Goal: Manage account settings

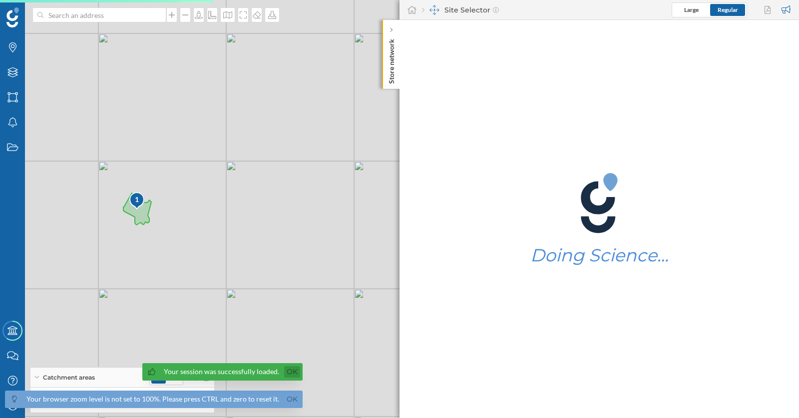
click at [294, 371] on link "Ok" at bounding box center [292, 372] width 16 height 11
click at [294, 398] on link "Ok" at bounding box center [292, 399] width 16 height 11
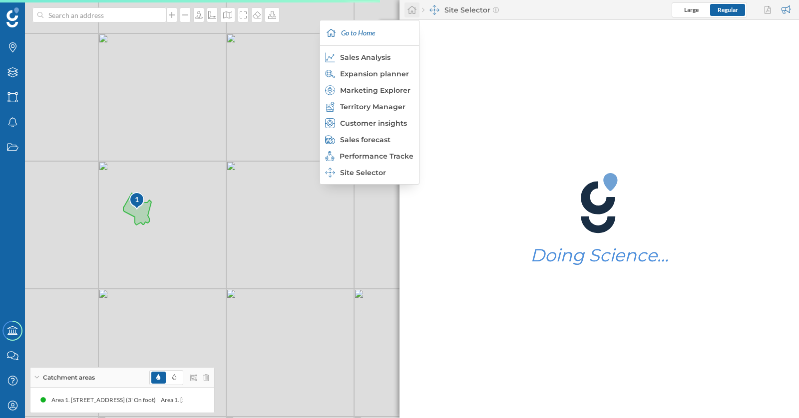
click at [413, 12] on icon at bounding box center [412, 9] width 10 height 9
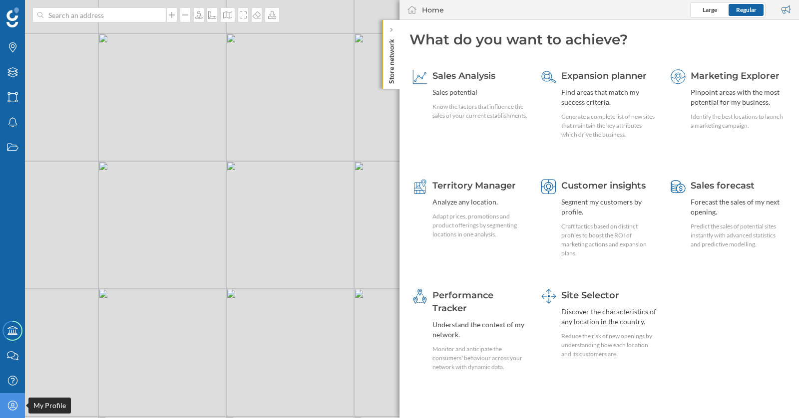
click at [15, 407] on icon "My Profile" at bounding box center [12, 406] width 12 height 10
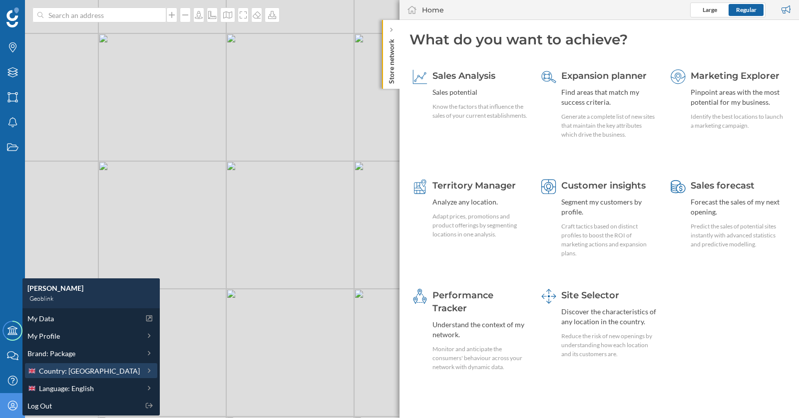
click at [50, 368] on span "Country: [GEOGRAPHIC_DATA]" at bounding box center [89, 371] width 101 height 10
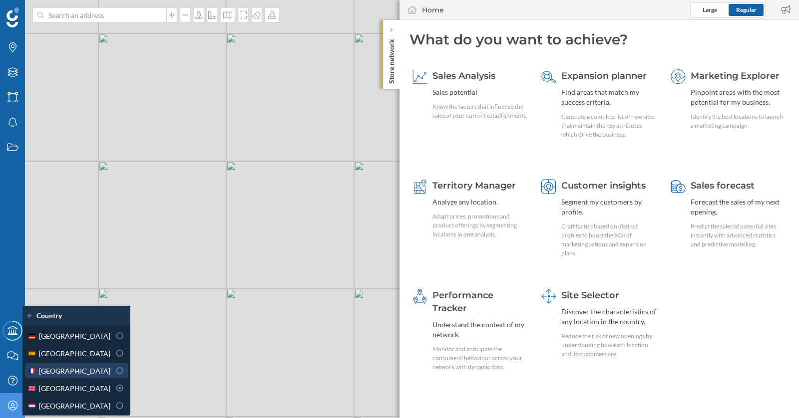
click at [63, 367] on div "[GEOGRAPHIC_DATA]" at bounding box center [68, 371] width 83 height 10
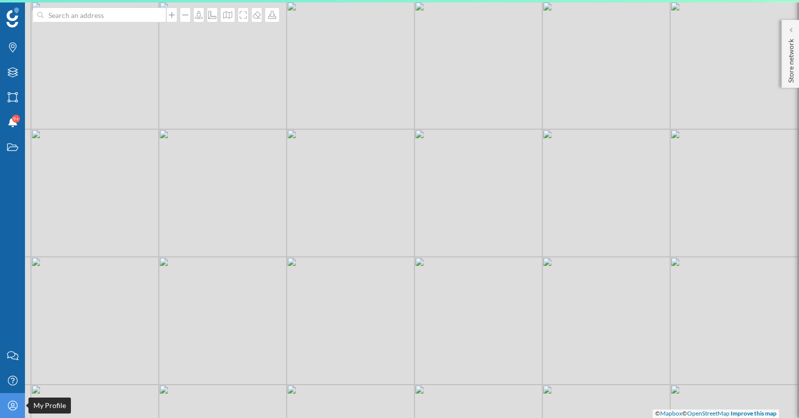
click at [17, 401] on icon "My Profile" at bounding box center [12, 406] width 12 height 10
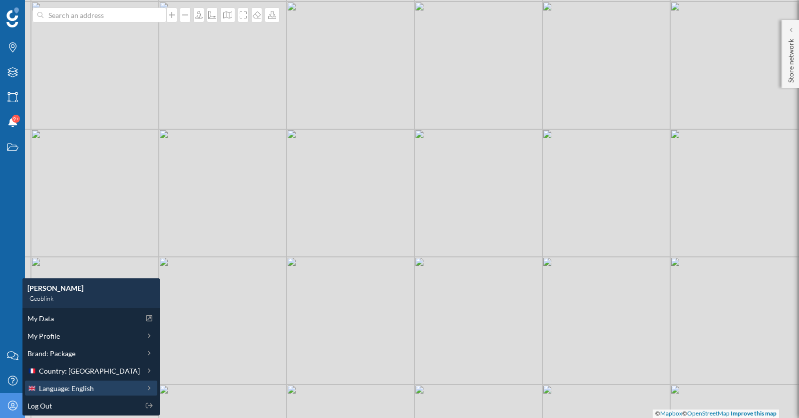
click at [48, 391] on span "Language: English" at bounding box center [66, 389] width 55 height 10
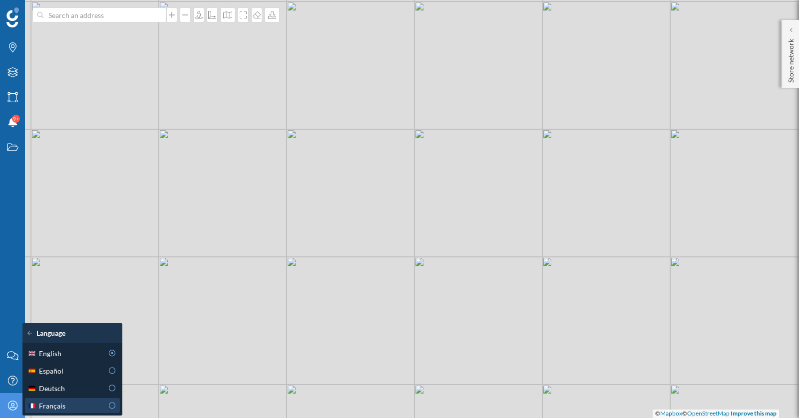
click at [63, 405] on span "Français" at bounding box center [52, 406] width 26 height 10
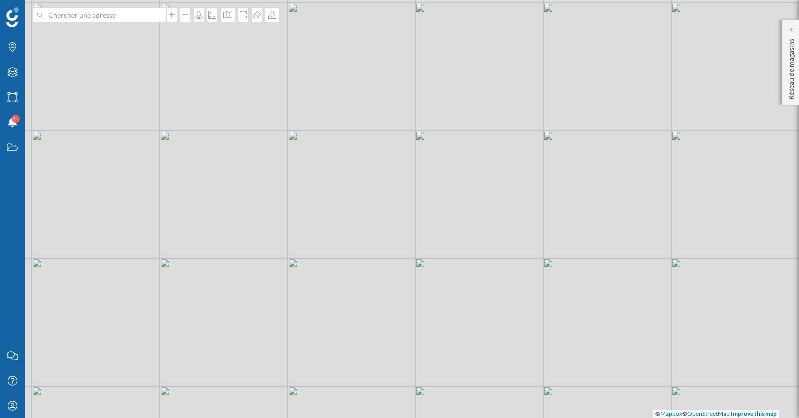
drag, startPoint x: 244, startPoint y: 141, endPoint x: 295, endPoint y: 213, distance: 88.1
click at [295, 213] on div "© Mapbox © OpenStreetMap Improve this map" at bounding box center [399, 209] width 799 height 418
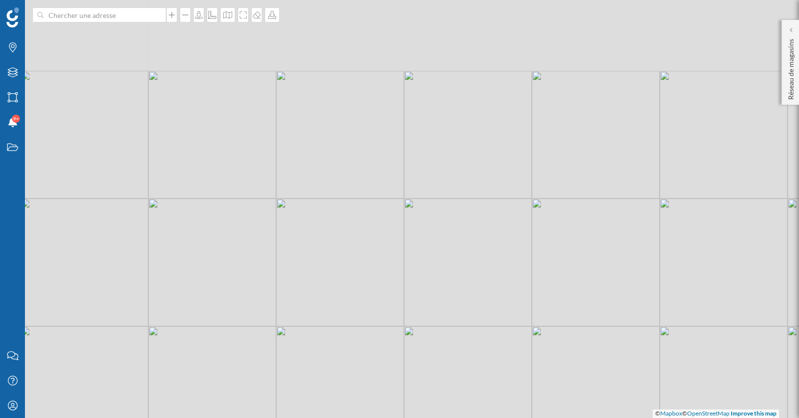
drag, startPoint x: 195, startPoint y: 109, endPoint x: 255, endPoint y: 230, distance: 134.9
click at [255, 227] on div "© Mapbox © OpenStreetMap Improve this map" at bounding box center [399, 209] width 799 height 418
